Goal: Information Seeking & Learning: Learn about a topic

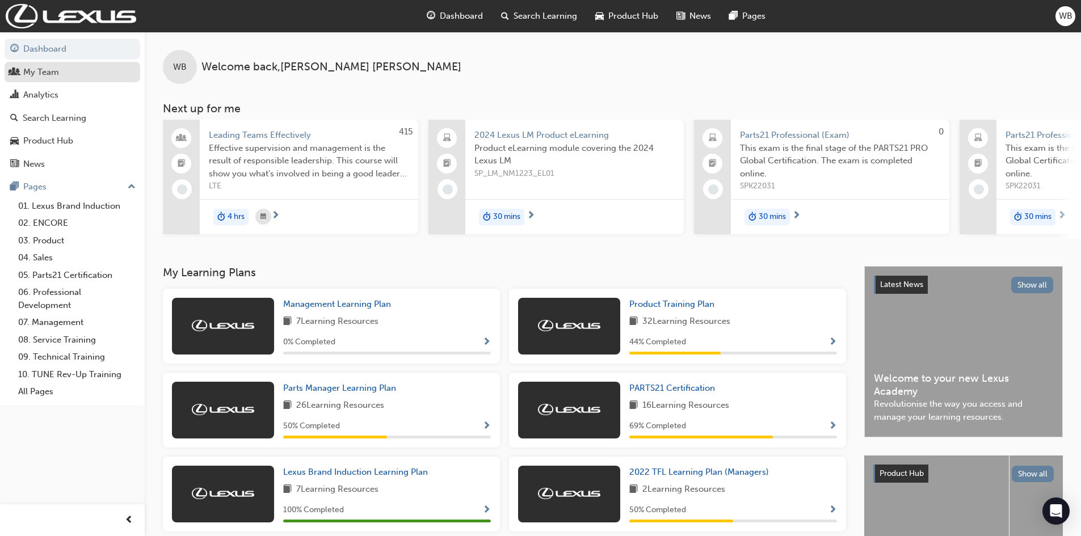
click at [68, 70] on div "My Team" at bounding box center [72, 72] width 124 height 14
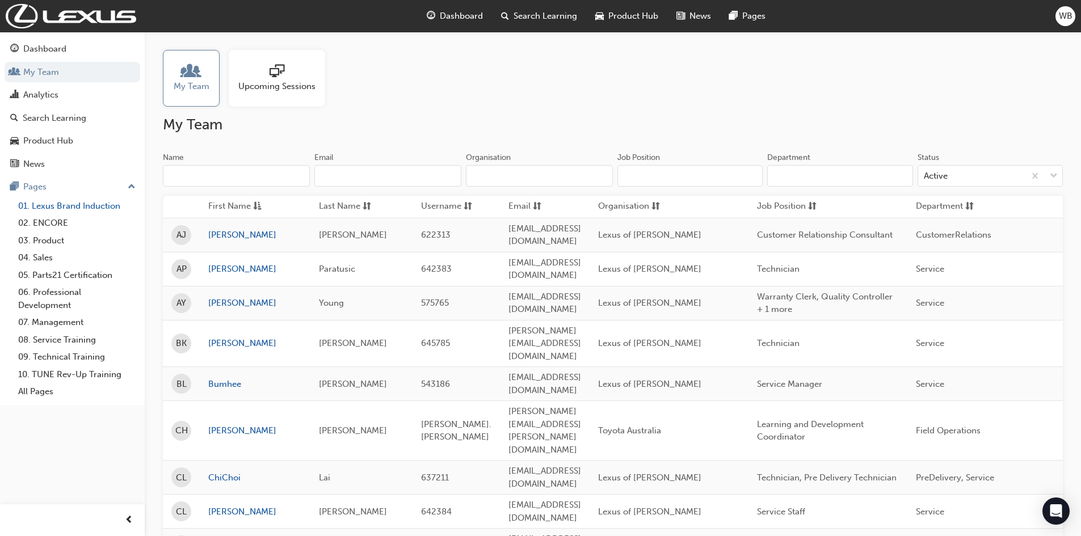
click at [61, 208] on link "01. Lexus Brand Induction" at bounding box center [77, 206] width 127 height 18
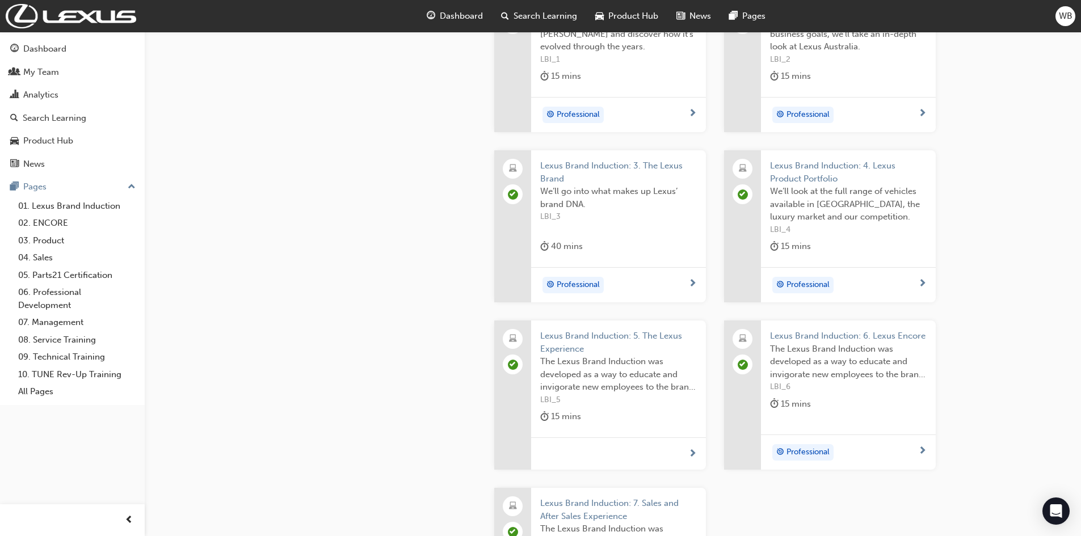
scroll to position [389, 0]
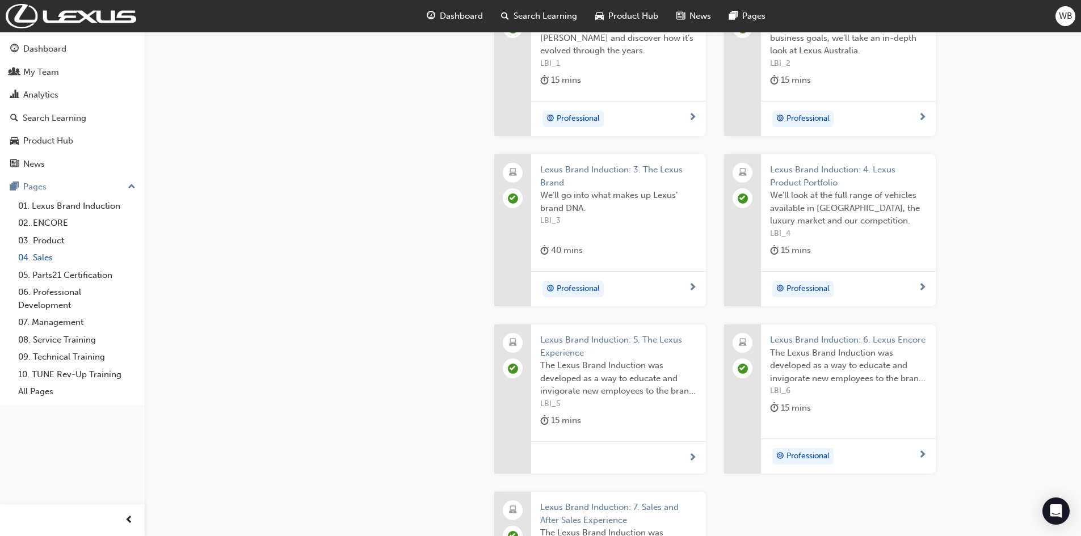
click at [39, 259] on link "04. Sales" at bounding box center [77, 258] width 127 height 18
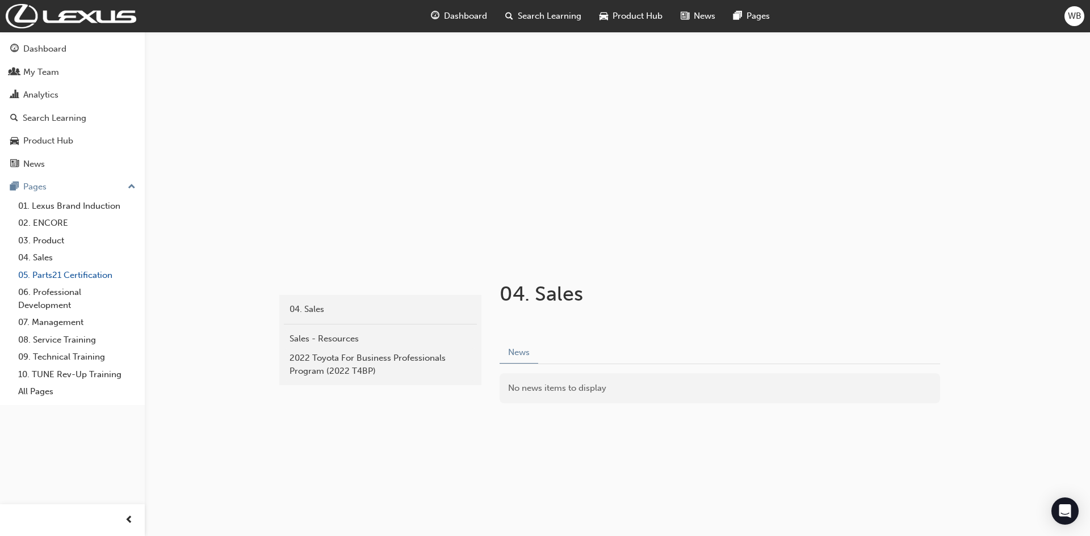
click at [56, 277] on link "05. Parts21 Certification" at bounding box center [77, 276] width 127 height 18
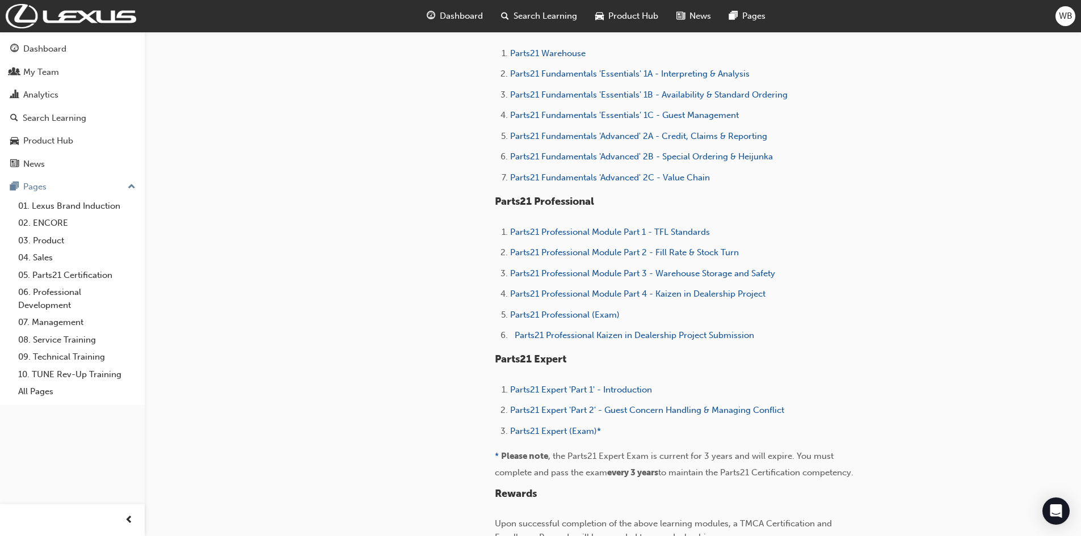
scroll to position [391, 0]
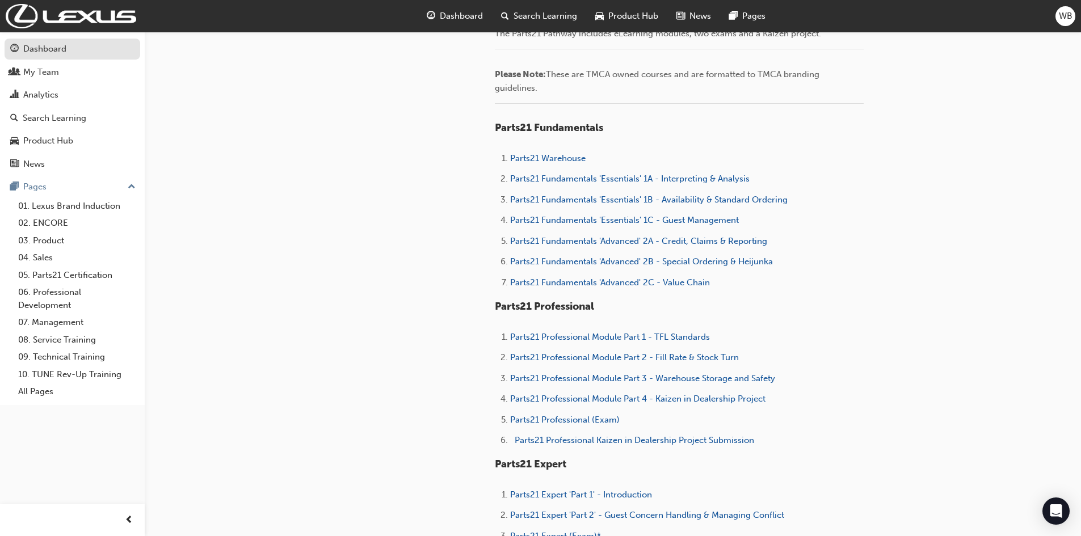
click at [44, 53] on div "Dashboard" at bounding box center [44, 49] width 43 height 13
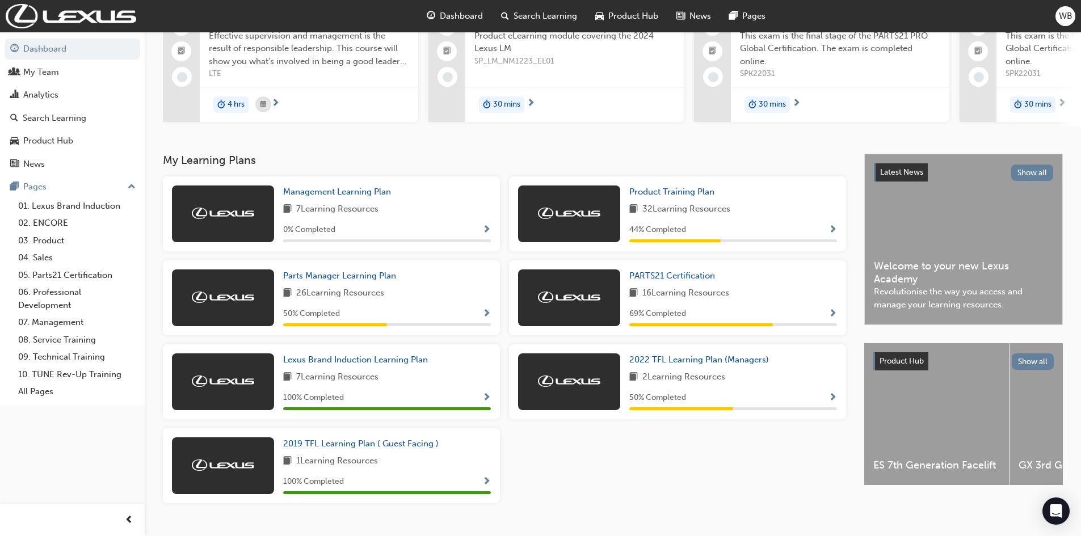
scroll to position [114, 0]
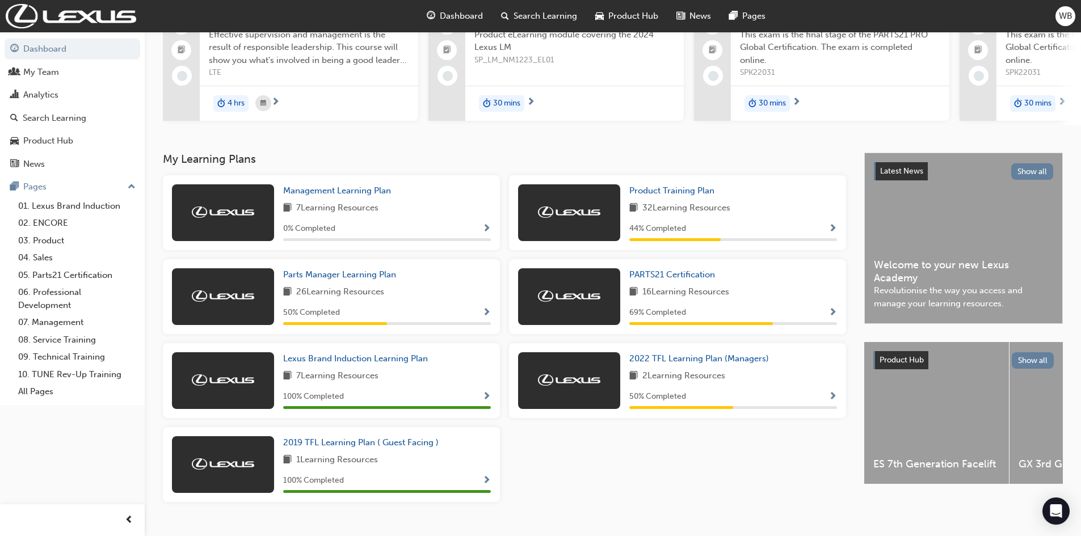
click at [583, 223] on div at bounding box center [569, 212] width 102 height 57
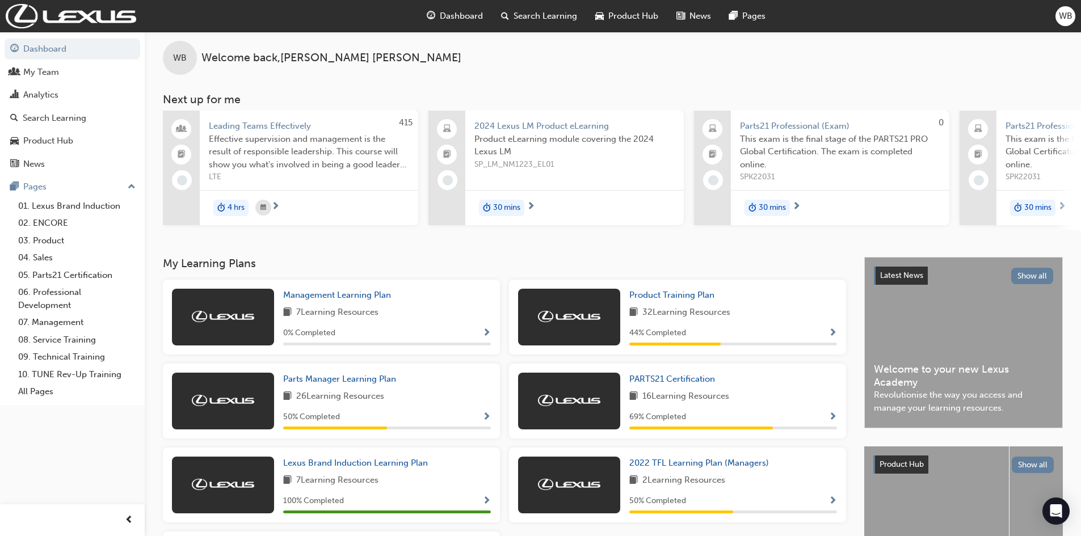
scroll to position [0, 0]
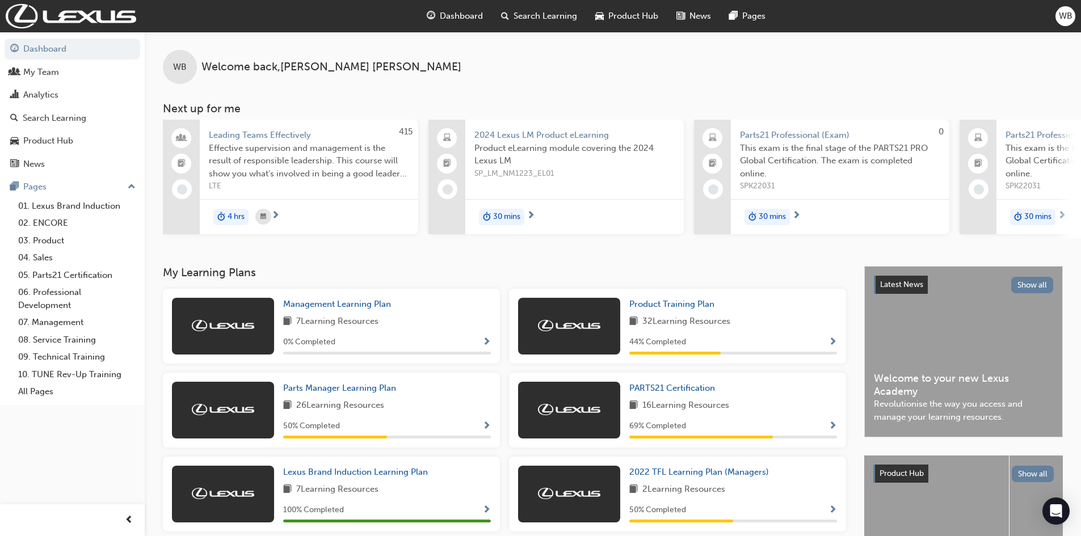
click at [1065, 216] on span "next-icon" at bounding box center [1062, 216] width 9 height 10
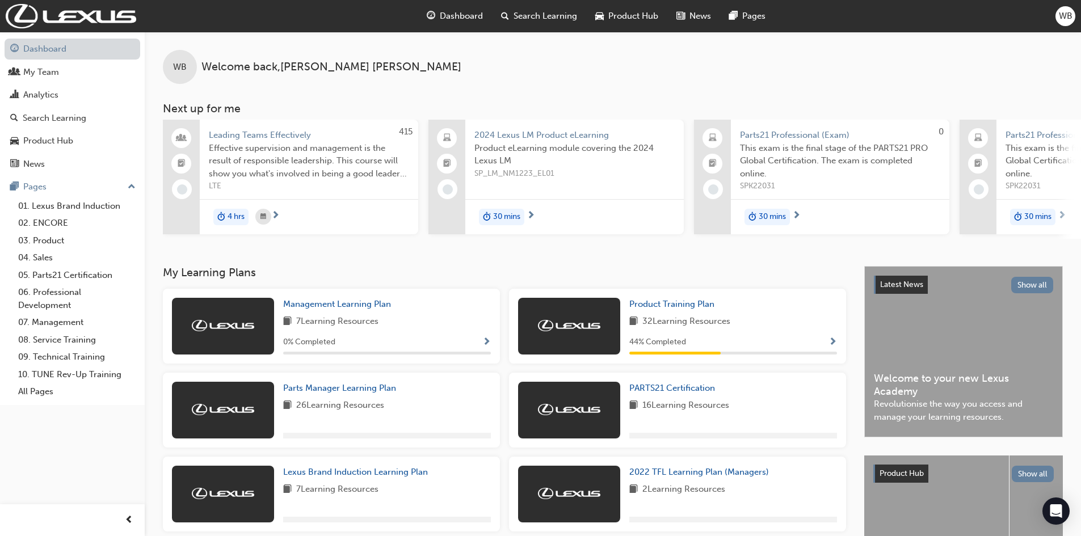
click at [58, 47] on link "Dashboard" at bounding box center [73, 49] width 136 height 21
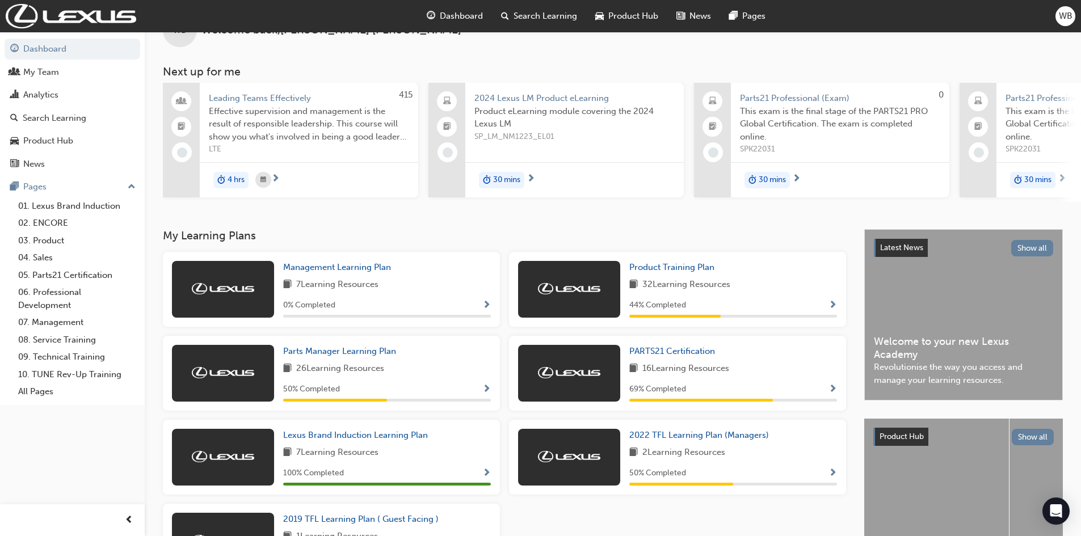
scroll to position [57, 0]
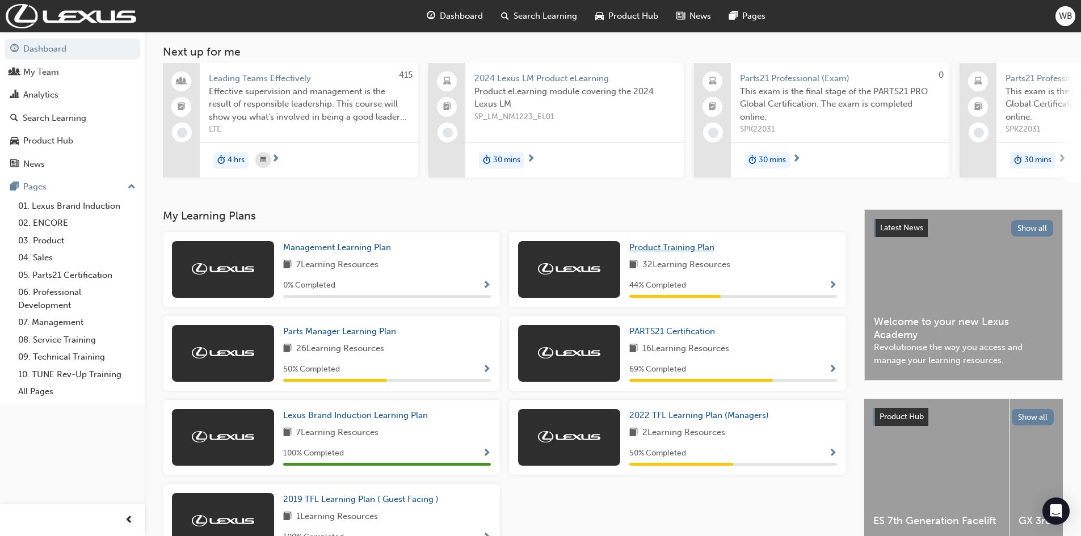
click at [675, 253] on span "Product Training Plan" at bounding box center [671, 247] width 85 height 10
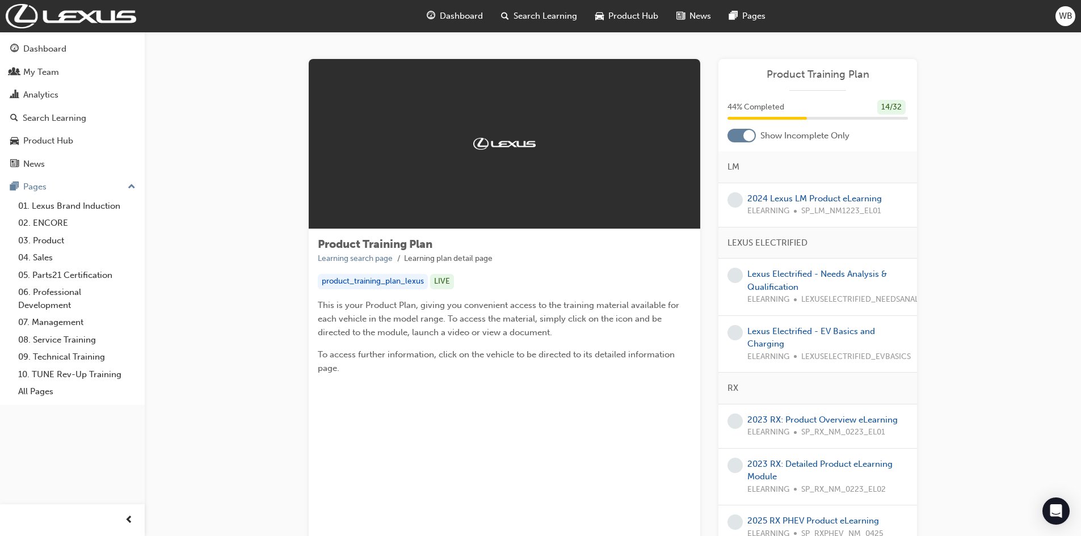
click at [753, 135] on div at bounding box center [748, 135] width 11 height 11
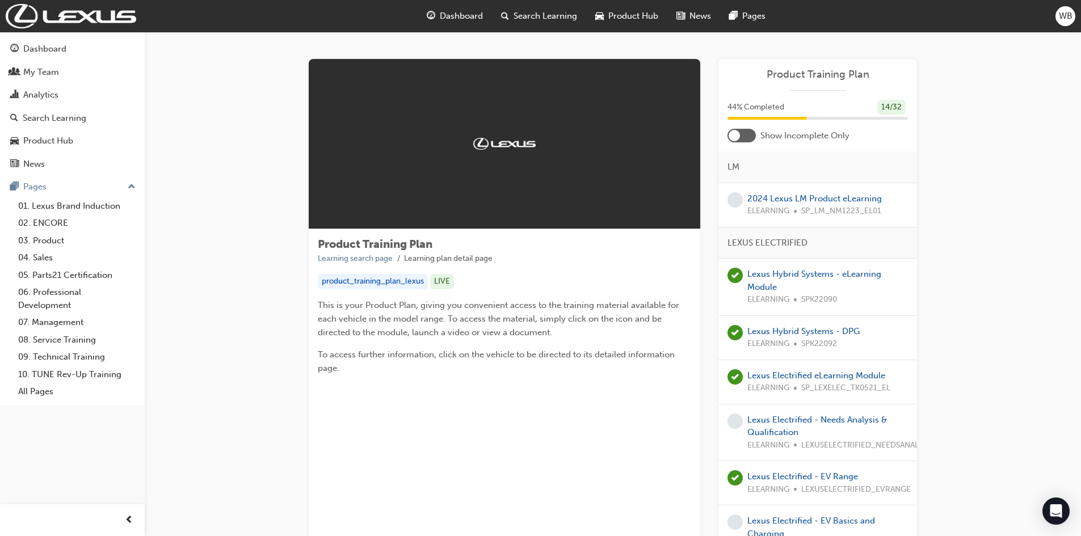
click at [734, 133] on div at bounding box center [734, 135] width 11 height 11
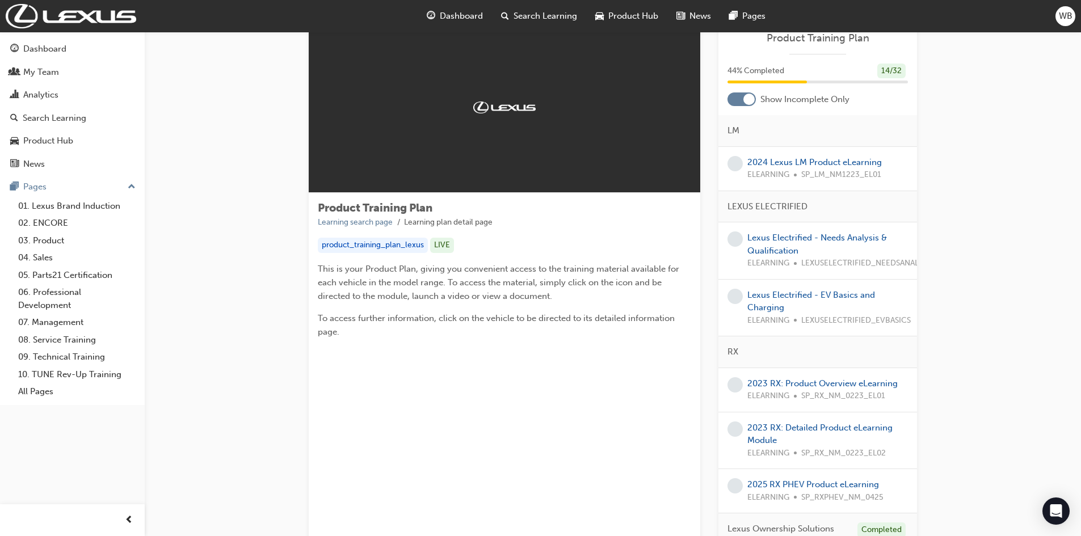
scroll to position [57, 0]
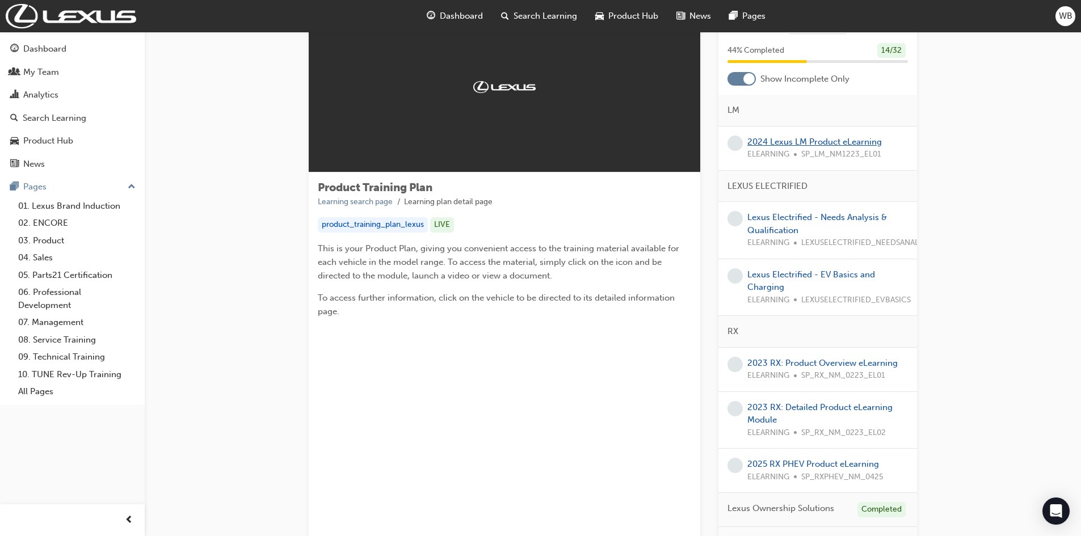
click at [822, 144] on link "2024 Lexus LM Product eLearning" at bounding box center [814, 142] width 135 height 10
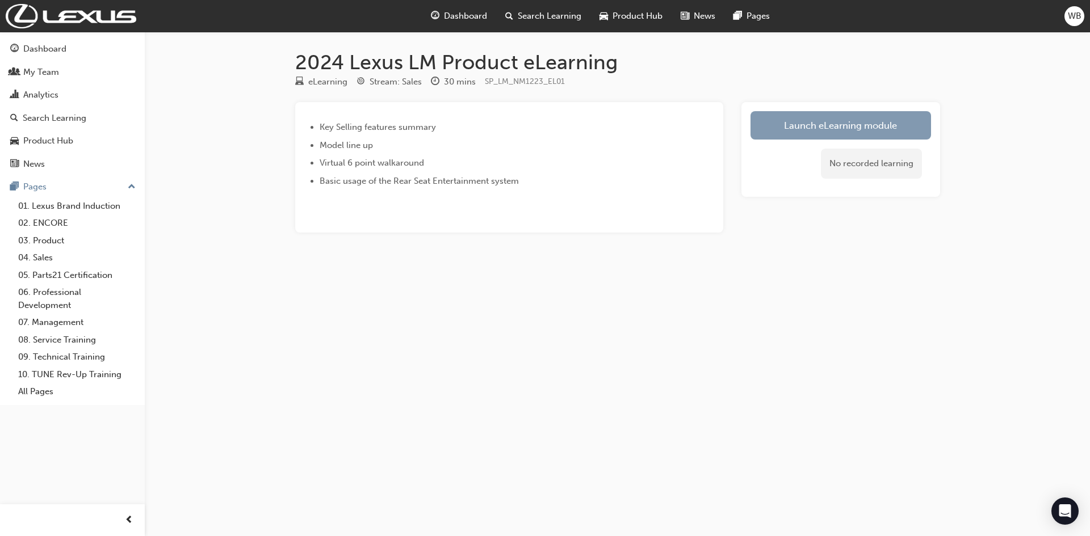
click at [849, 119] on link "Launch eLearning module" at bounding box center [840, 125] width 180 height 28
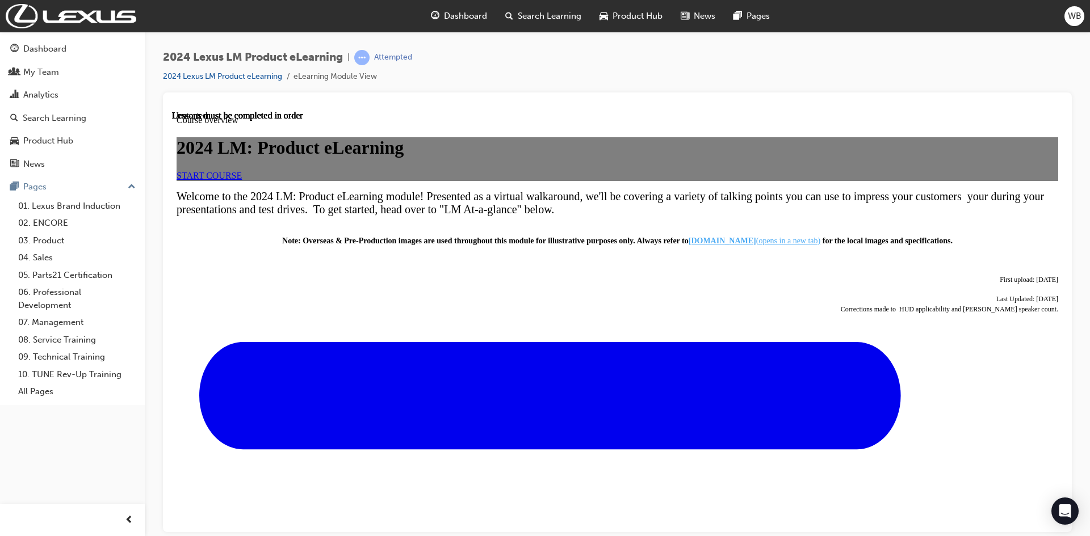
click at [242, 180] on span "START COURSE" at bounding box center [208, 175] width 65 height 10
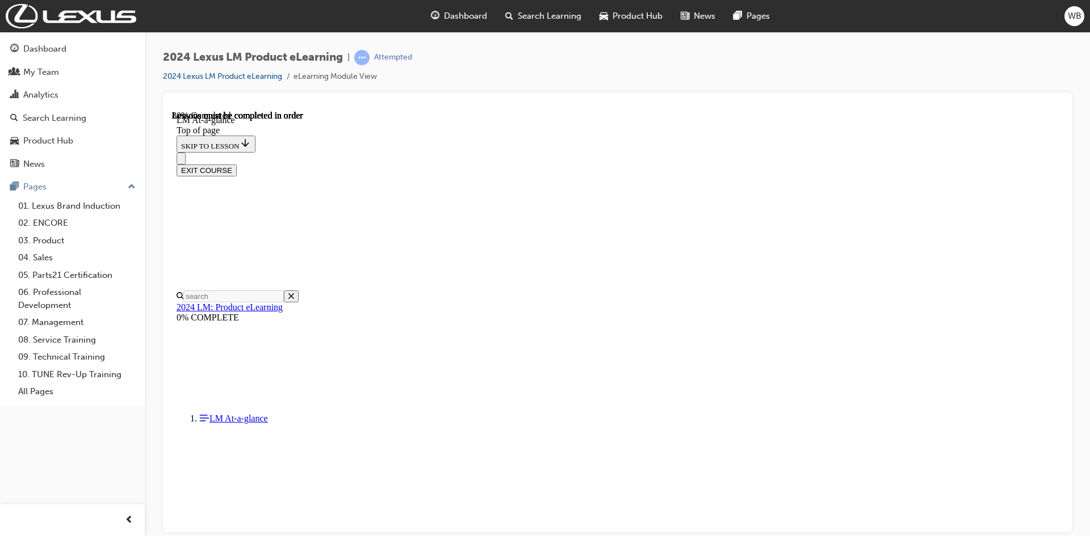
scroll to position [1838, 0]
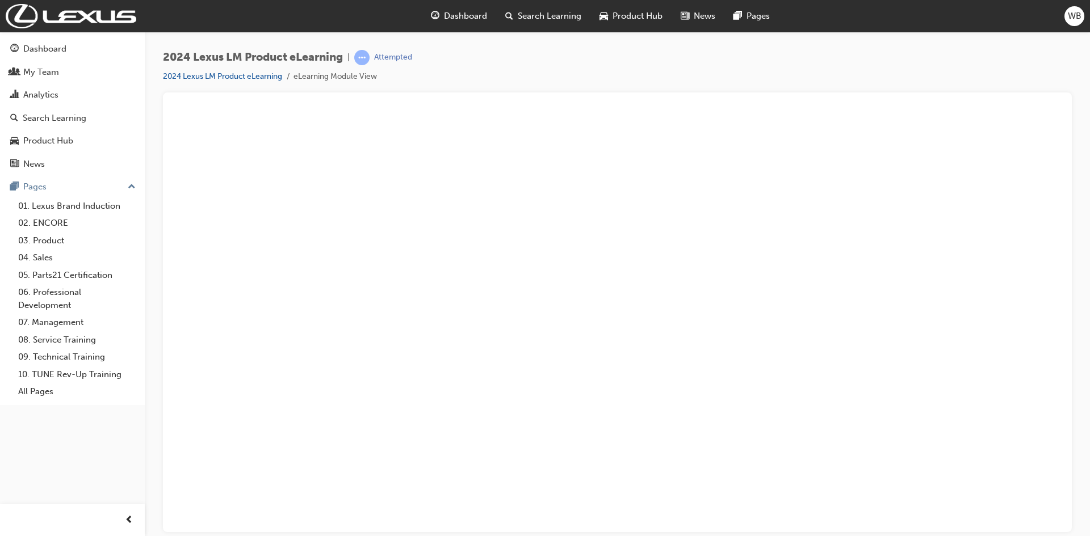
click at [252, 203] on button "Unzoom image" at bounding box center [617, 321] width 890 height 422
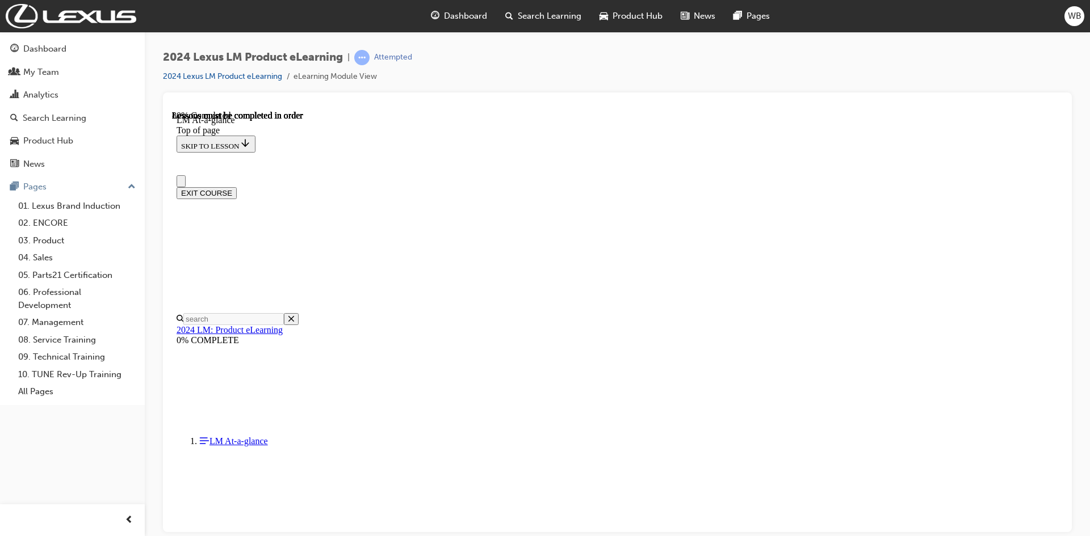
scroll to position [0, 0]
